Goal: Information Seeking & Learning: Find specific fact

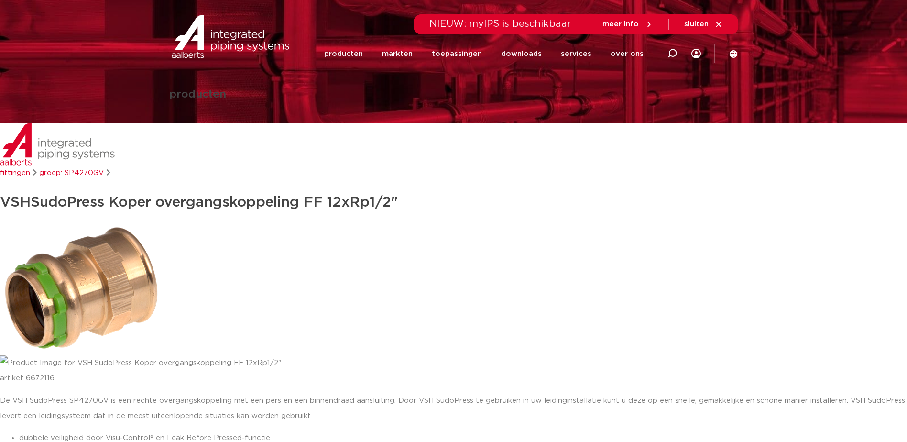
scroll to position [48, 0]
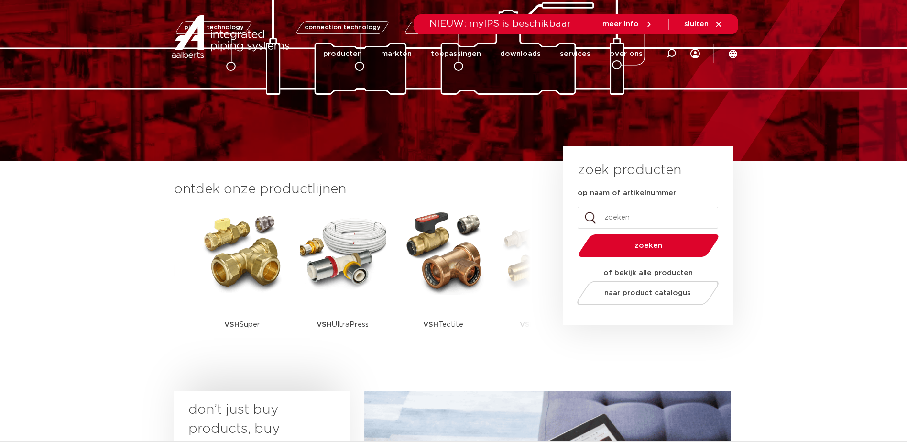
scroll to position [191, 0]
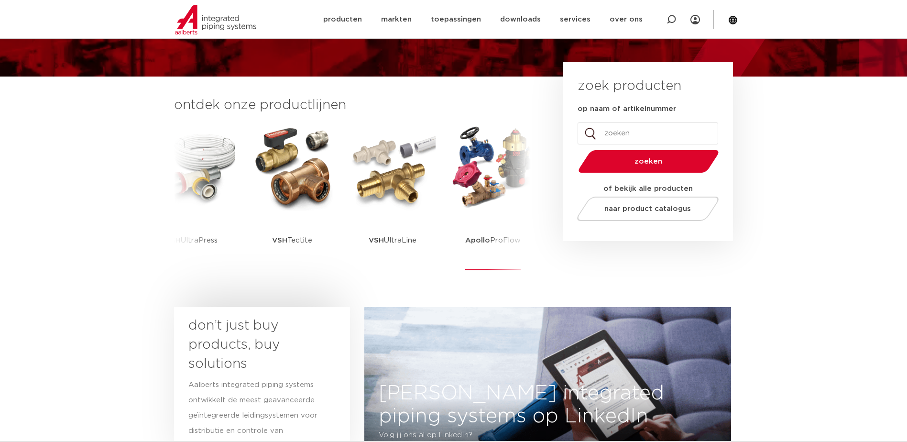
click at [507, 181] on img at bounding box center [493, 167] width 86 height 86
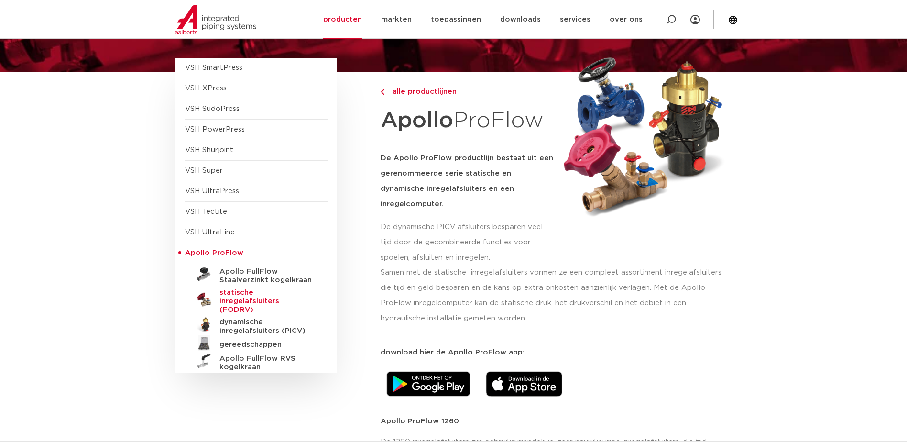
scroll to position [96, 0]
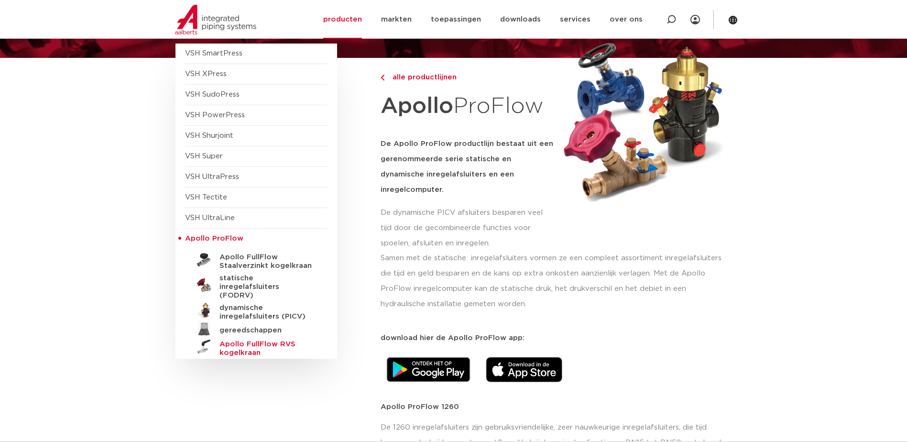
click at [229, 340] on h5 "Apollo FullFlow RVS kogelkraan" at bounding box center [267, 348] width 95 height 17
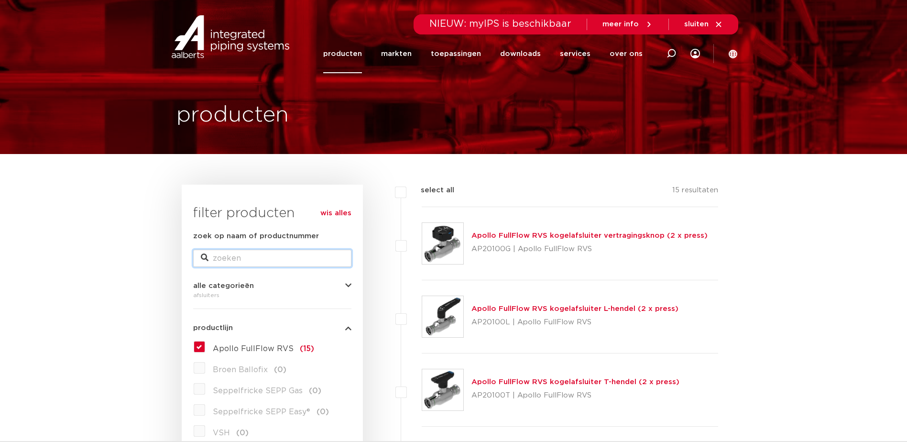
click at [233, 261] on input "zoek op naam of productnummer" at bounding box center [272, 258] width 158 height 17
type input "vlinderklep"
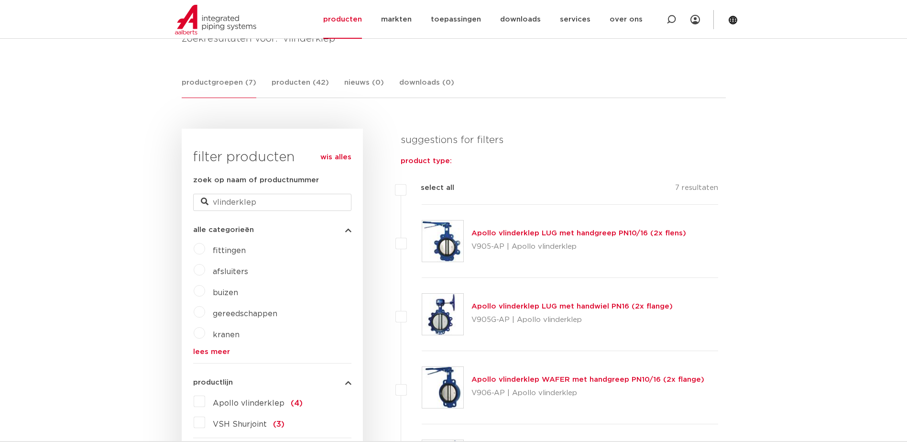
scroll to position [144, 0]
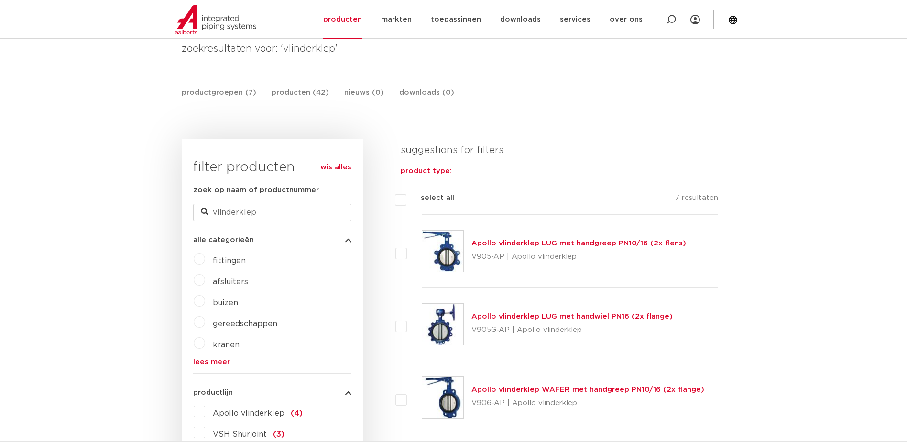
click at [518, 245] on link "Apollo vlinderklep LUG met handgreep PN10/16 (2x flens)" at bounding box center [579, 243] width 215 height 7
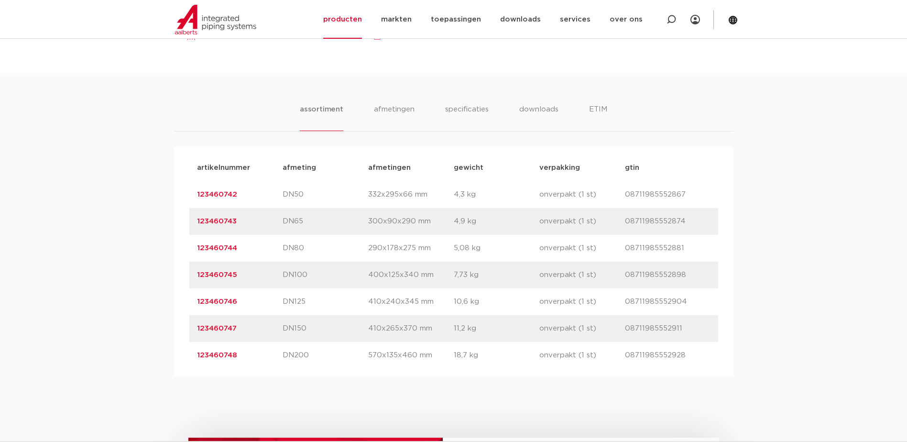
scroll to position [574, 0]
click at [220, 197] on link "123460742" at bounding box center [217, 194] width 40 height 7
